Goal: Task Accomplishment & Management: Manage account settings

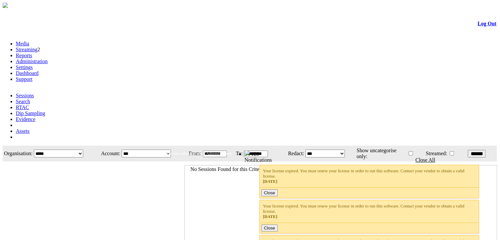
click at [48, 59] on link "Administration" at bounding box center [32, 62] width 32 height 6
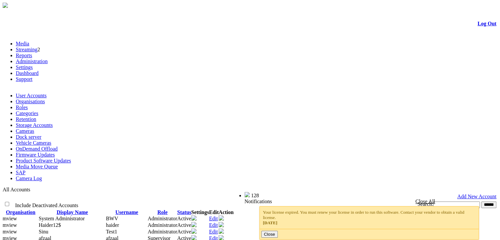
click at [71, 158] on link "Product Software Updates" at bounding box center [43, 161] width 55 height 6
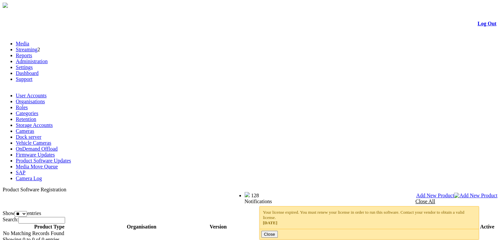
click at [455, 193] on span "Add New Product" at bounding box center [435, 196] width 38 height 6
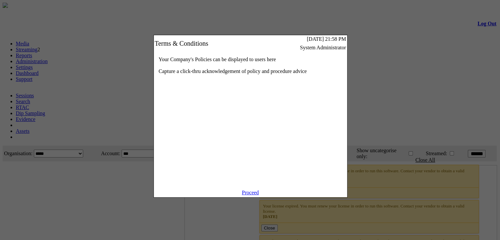
click at [247, 190] on div "Your Company's Policies can be displayed to users here Capture a click-thru ack…" at bounding box center [250, 121] width 193 height 138
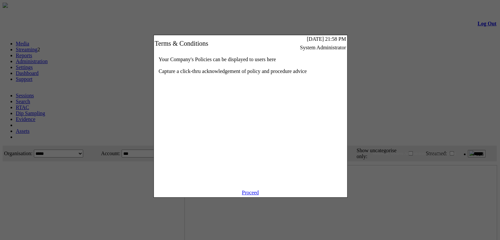
click at [249, 195] on link "Proceed" at bounding box center [250, 193] width 17 height 6
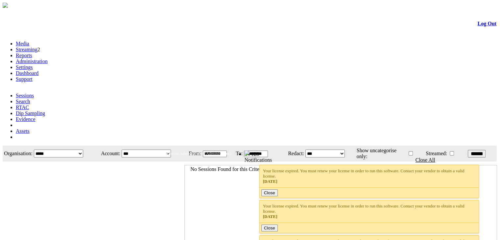
click at [48, 59] on link "Administration" at bounding box center [32, 62] width 32 height 6
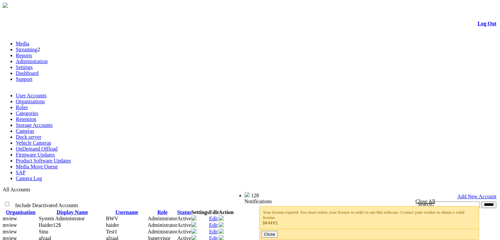
click at [71, 158] on link "Product Software Updates" at bounding box center [43, 161] width 55 height 6
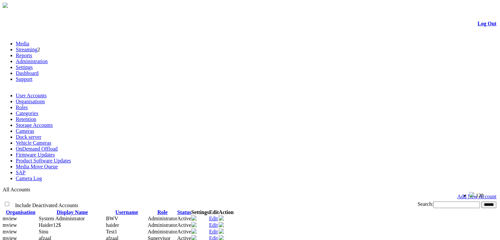
click at [71, 158] on link "Product Software Updates" at bounding box center [43, 161] width 55 height 6
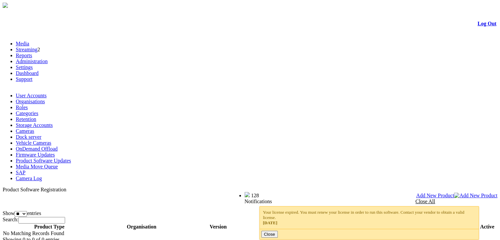
click at [455, 193] on span "Add New Product" at bounding box center [435, 196] width 38 height 6
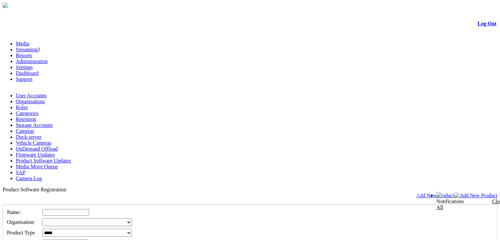
drag, startPoint x: 20, startPoint y: 152, endPoint x: 55, endPoint y: 154, distance: 35.2
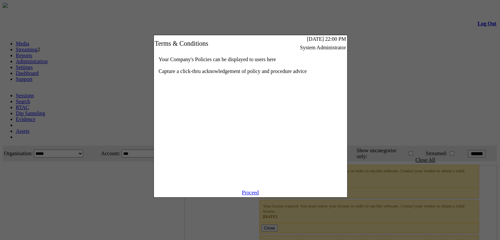
click at [245, 195] on link "Proceed" at bounding box center [250, 193] width 17 height 6
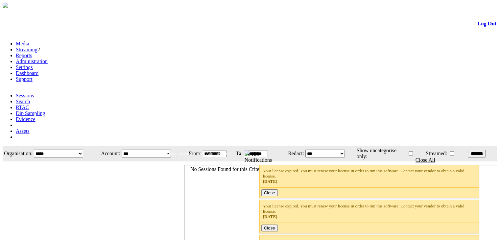
click at [48, 59] on link "Administration" at bounding box center [32, 62] width 32 height 6
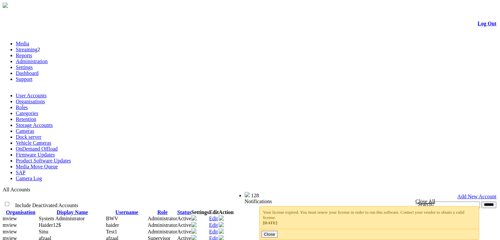
click at [71, 158] on link "Product Software Updates" at bounding box center [43, 161] width 55 height 6
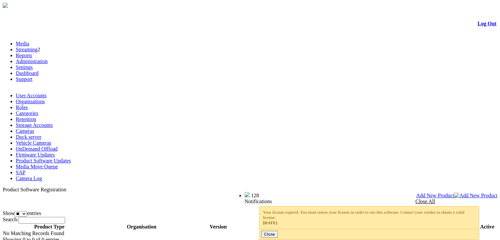
click at [455, 193] on span "Add New Product" at bounding box center [435, 196] width 38 height 6
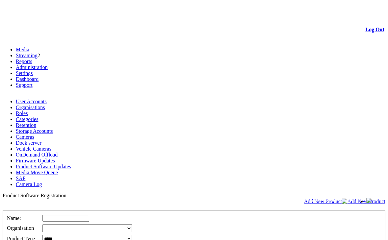
click at [29, 47] on link "Media" at bounding box center [22, 50] width 13 height 6
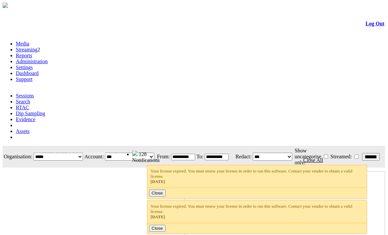
scroll to position [0, 20]
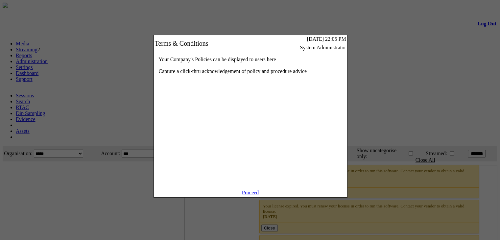
click at [243, 195] on link "Proceed" at bounding box center [250, 193] width 17 height 6
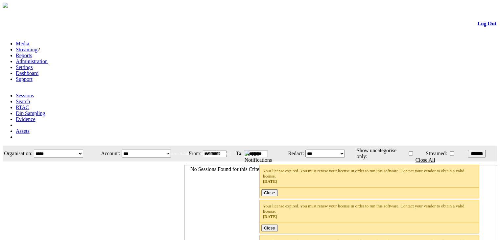
click at [48, 59] on link "Administration" at bounding box center [32, 62] width 32 height 6
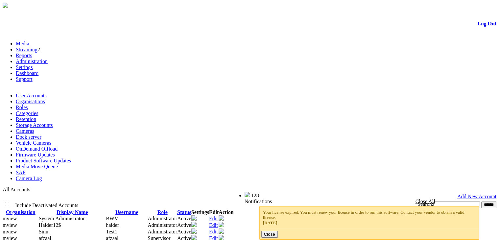
click at [467, 194] on link "Add New Account" at bounding box center [476, 197] width 39 height 6
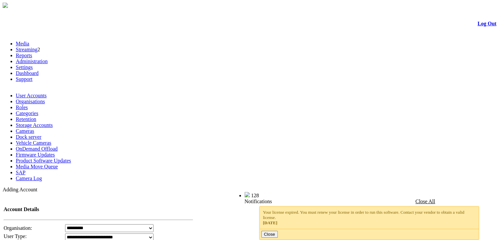
type input "***"
click at [71, 158] on link "Product Software Updates" at bounding box center [43, 161] width 55 height 6
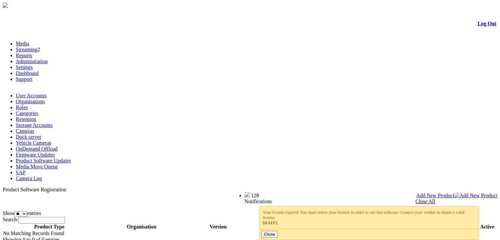
click at [455, 193] on span "Add New Product" at bounding box center [435, 196] width 38 height 6
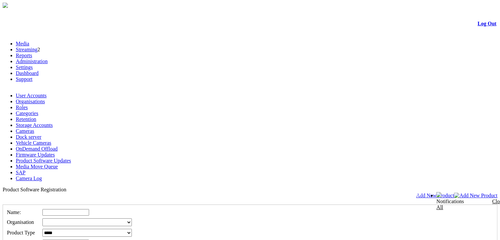
drag, startPoint x: 491, startPoint y: 4, endPoint x: 353, endPoint y: 154, distance: 204.4
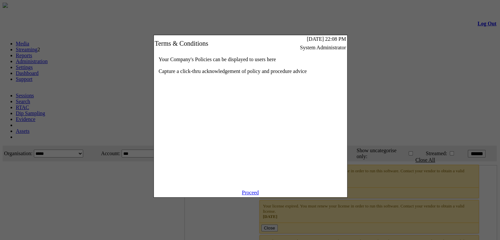
click at [243, 195] on link "Proceed" at bounding box center [250, 193] width 17 height 6
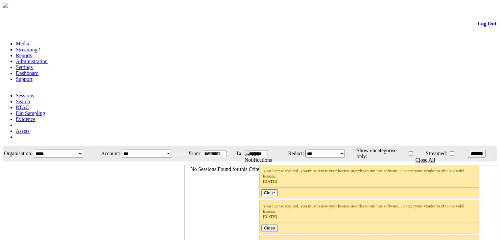
click at [48, 59] on link "Administration" at bounding box center [32, 62] width 32 height 6
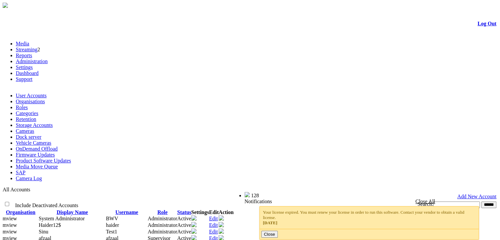
click at [71, 158] on link "Product Software Updates" at bounding box center [43, 161] width 55 height 6
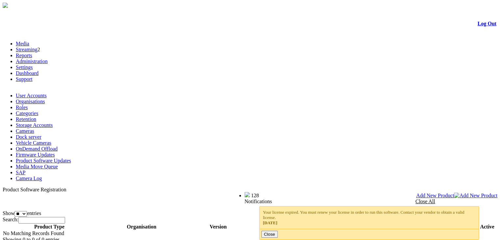
click at [455, 193] on span "Add New Product" at bounding box center [435, 196] width 38 height 6
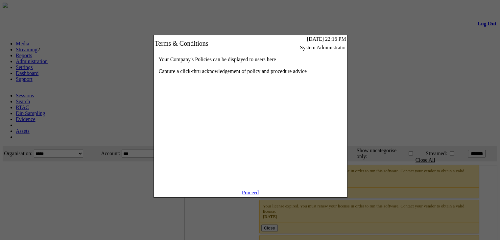
click at [250, 195] on link "Proceed" at bounding box center [250, 193] width 17 height 6
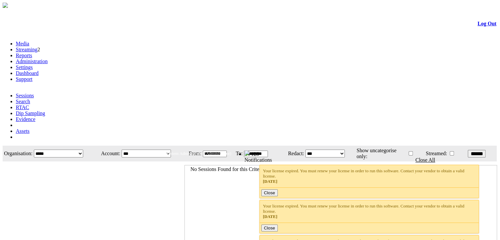
click at [48, 59] on link "Administration" at bounding box center [32, 62] width 32 height 6
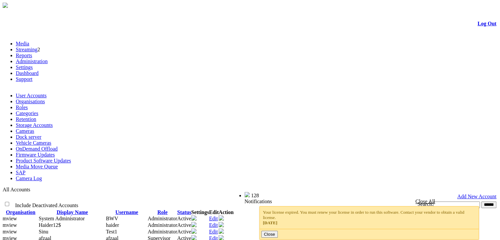
click at [71, 158] on link "Product Software Updates" at bounding box center [43, 161] width 55 height 6
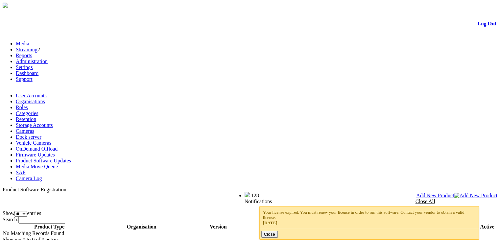
click at [455, 193] on span "Add New Product" at bounding box center [435, 196] width 38 height 6
